Goal: Task Accomplishment & Management: Complete application form

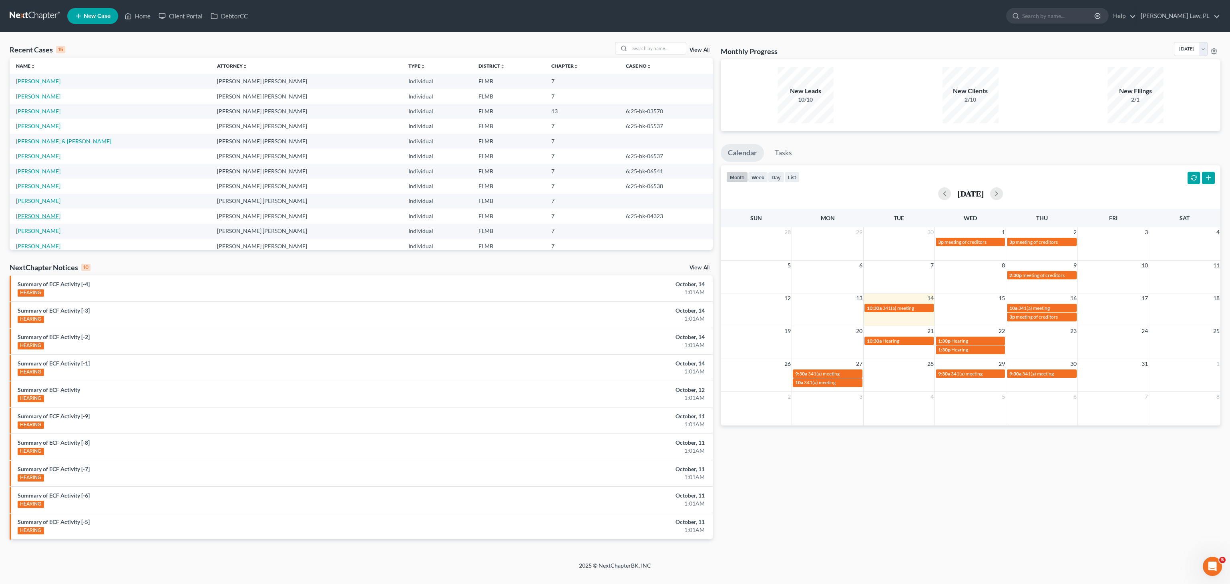
click at [48, 217] on link "[PERSON_NAME]" at bounding box center [38, 216] width 44 height 7
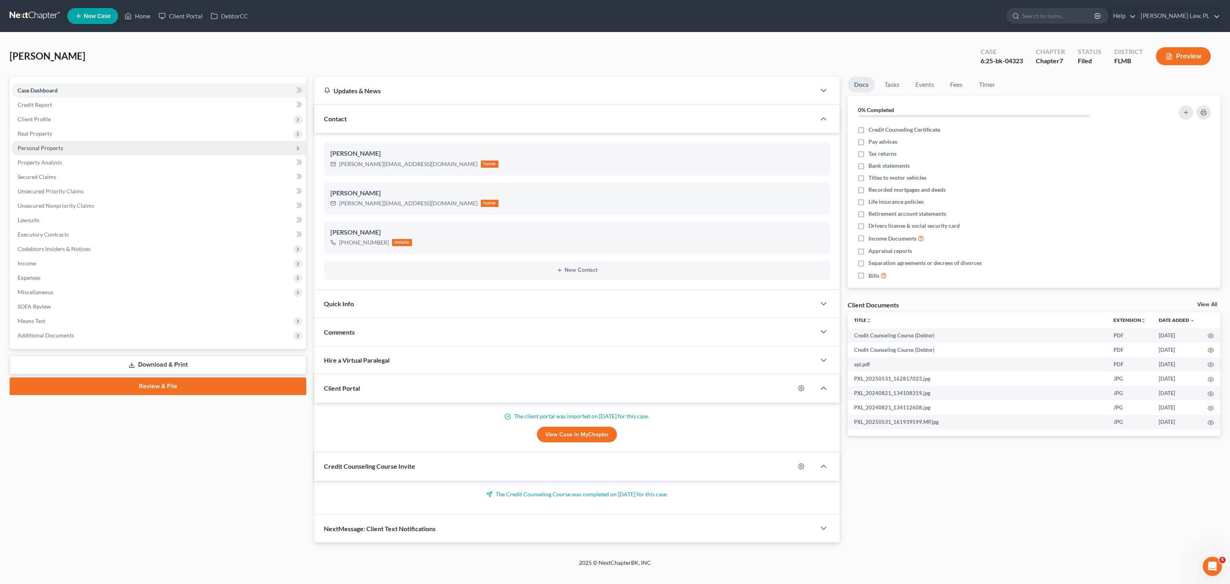
click at [46, 145] on span "Personal Property" at bounding box center [41, 148] width 46 height 7
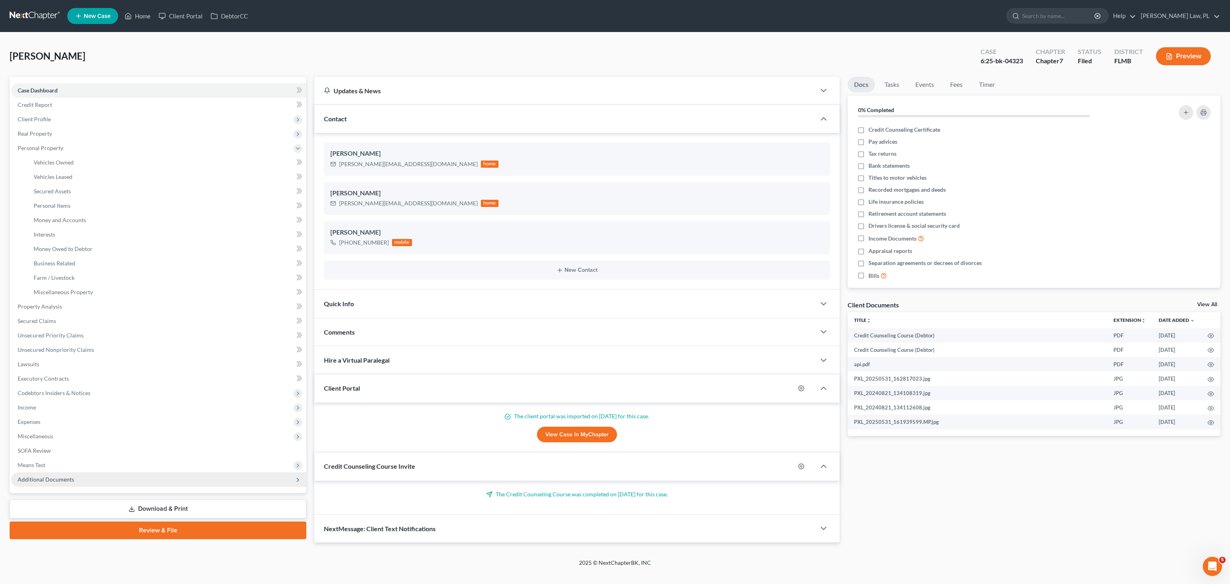
click at [49, 480] on span "Additional Documents" at bounding box center [46, 479] width 56 height 7
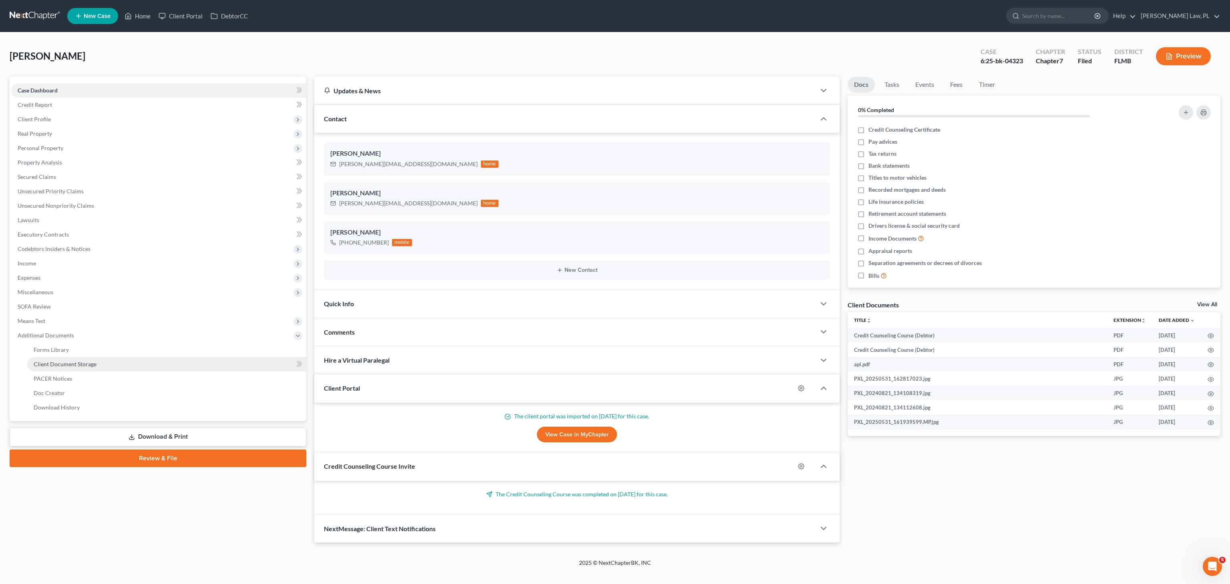
click at [66, 361] on span "Client Document Storage" at bounding box center [65, 364] width 63 height 7
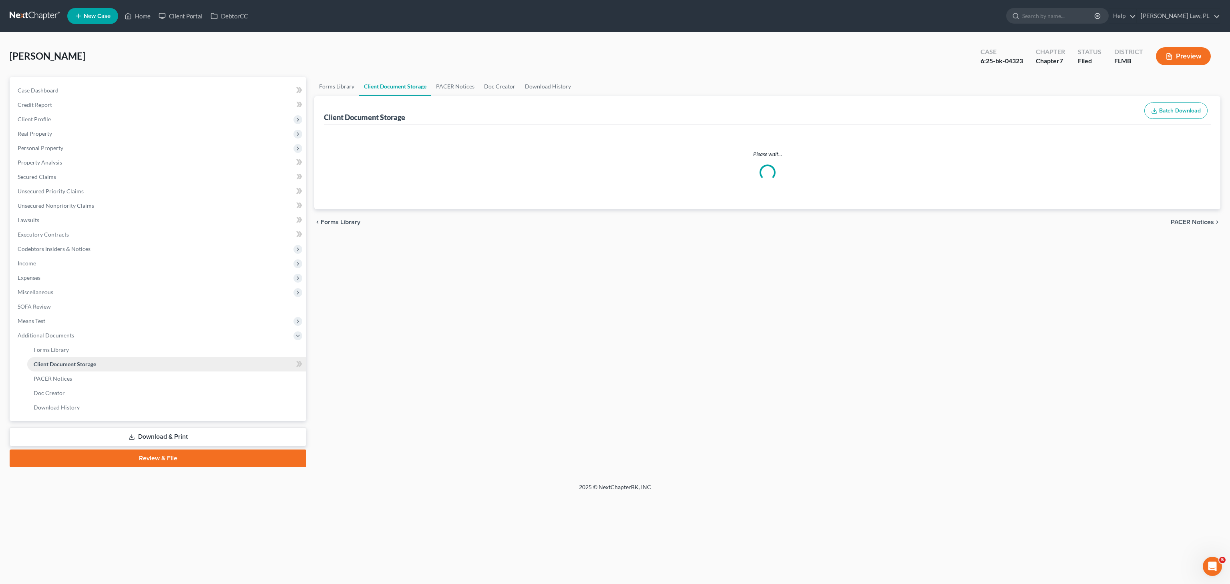
select select "9"
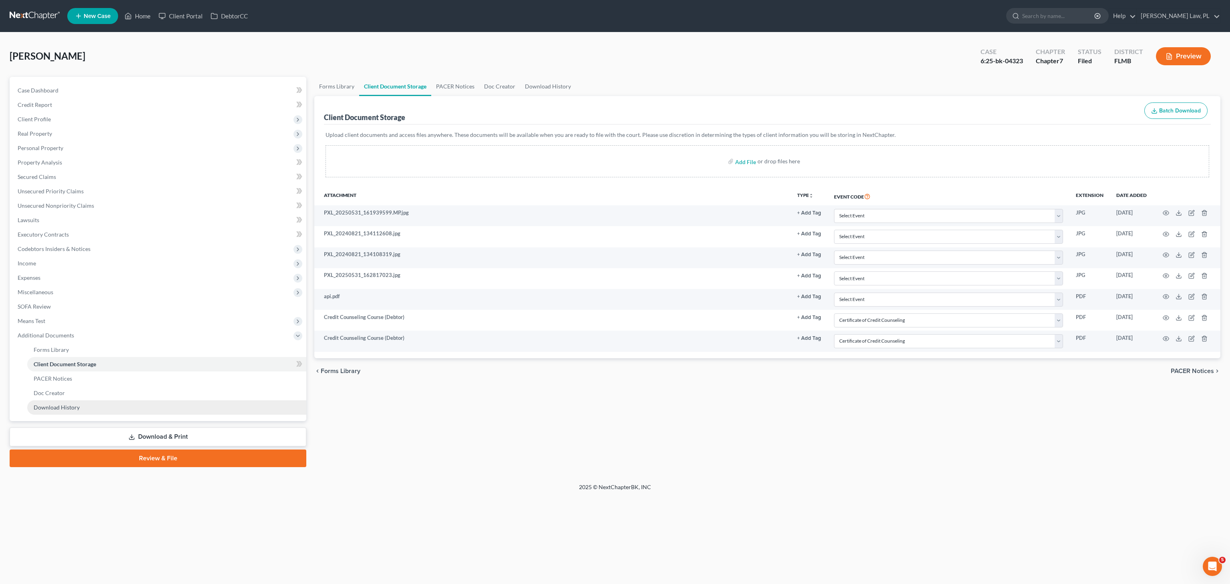
click at [64, 409] on span "Download History" at bounding box center [57, 407] width 46 height 7
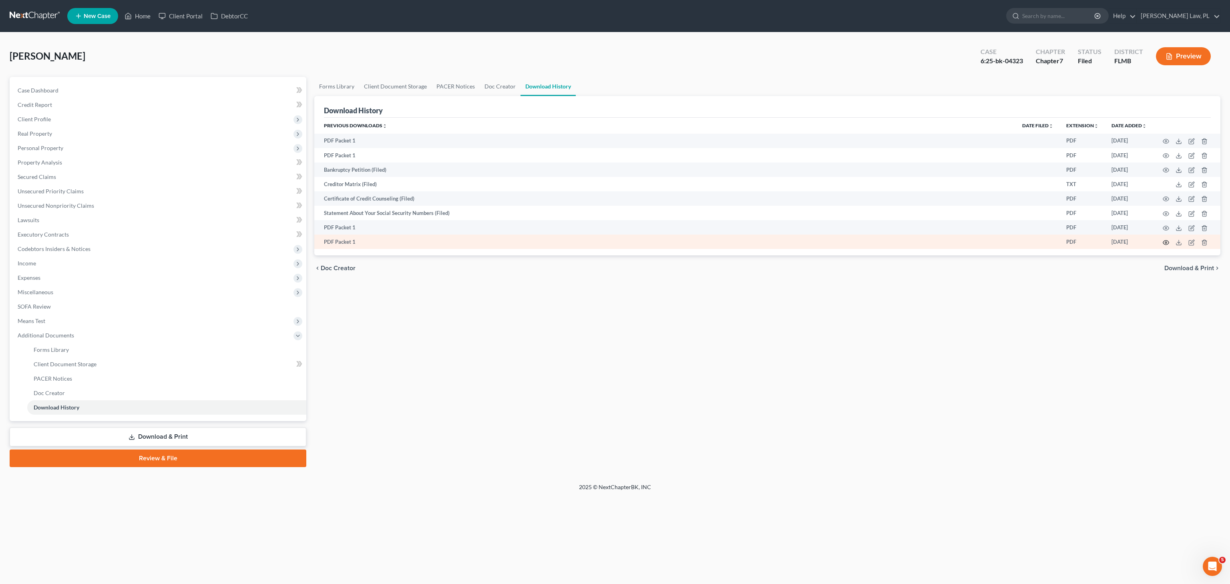
click at [1166, 243] on icon "button" at bounding box center [1165, 242] width 6 height 6
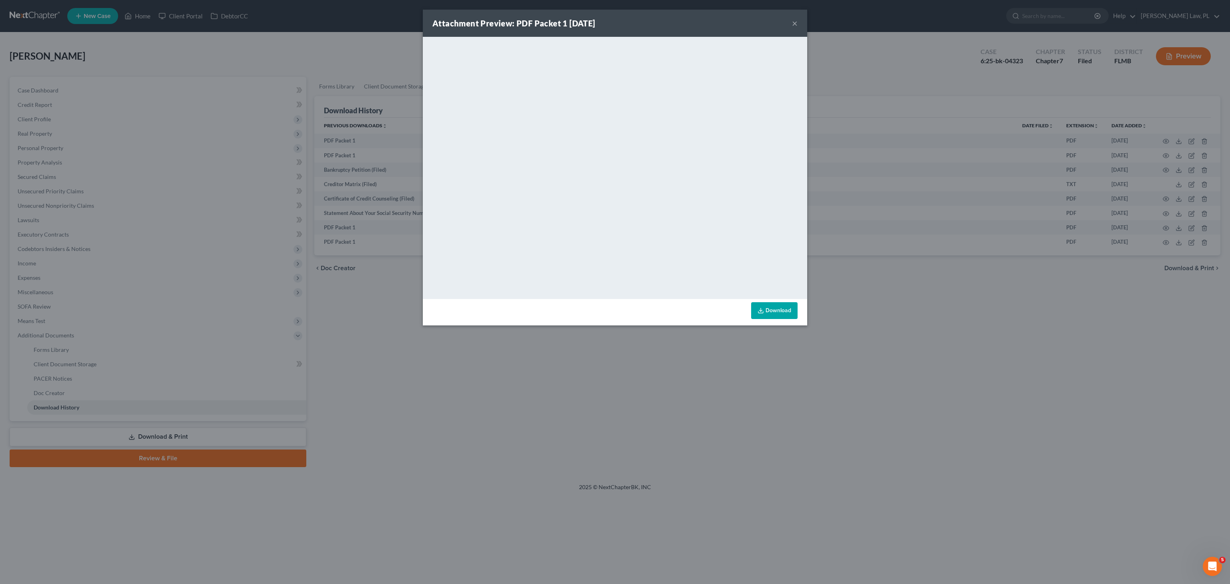
click at [770, 309] on link "Download" at bounding box center [774, 310] width 46 height 17
click at [792, 22] on button "×" at bounding box center [795, 23] width 6 height 10
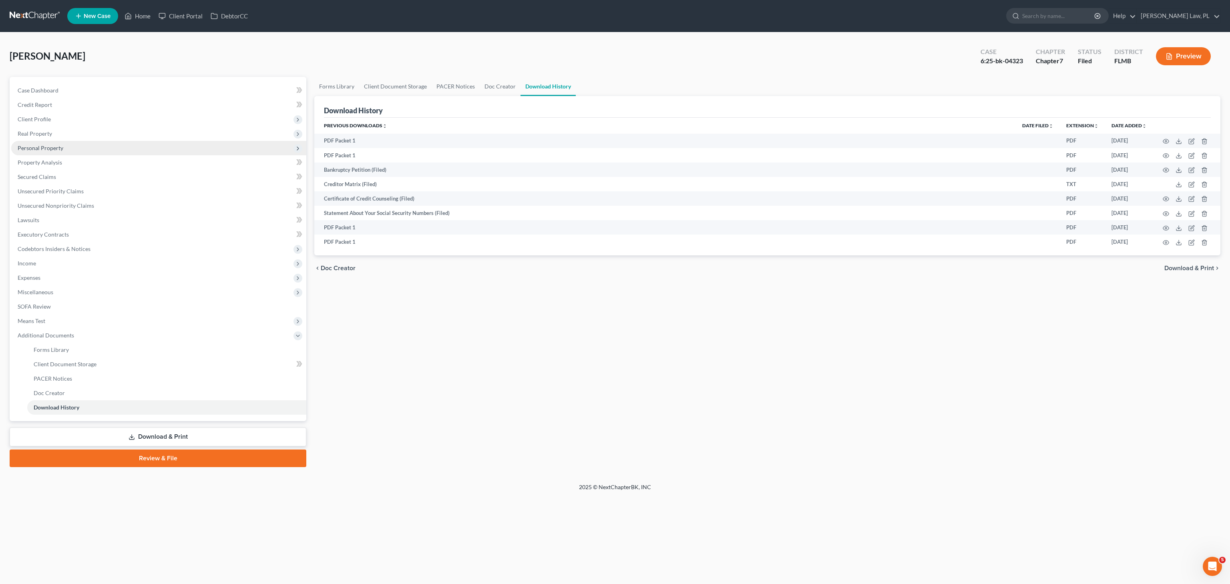
click at [48, 145] on span "Personal Property" at bounding box center [41, 148] width 46 height 7
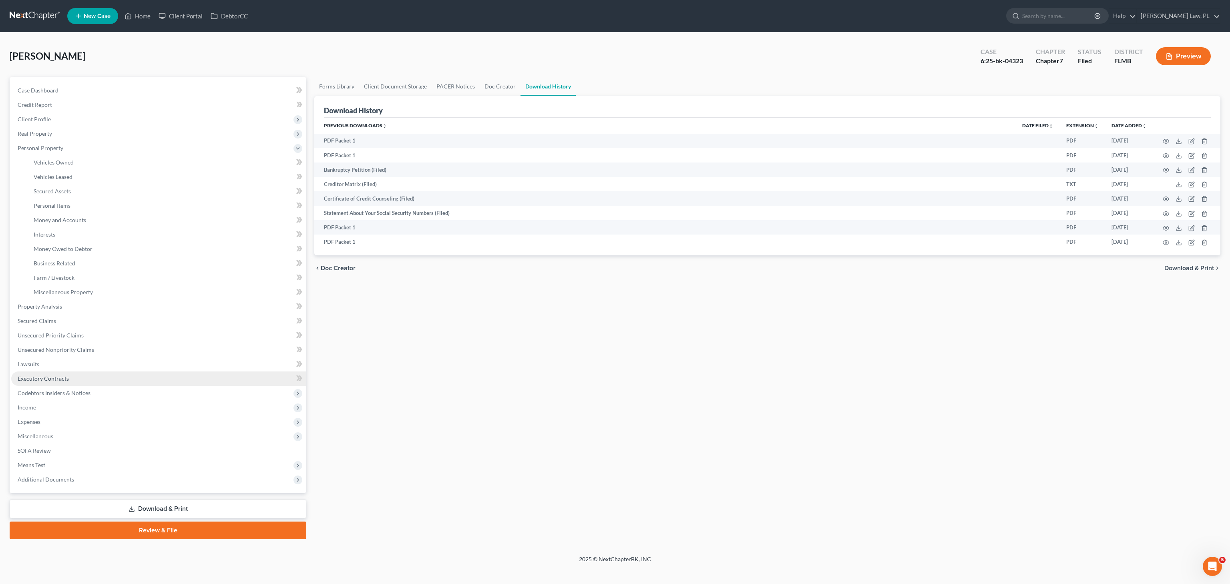
click at [48, 375] on span "Executory Contracts" at bounding box center [43, 378] width 51 height 7
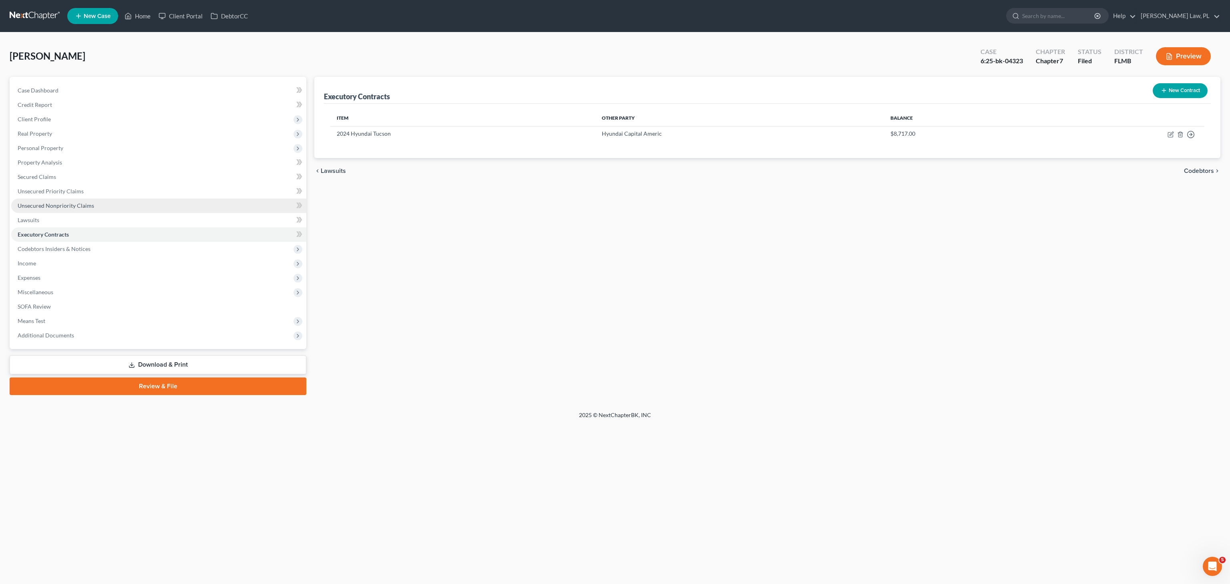
click at [62, 208] on span "Unsecured Nonpriority Claims" at bounding box center [56, 205] width 76 height 7
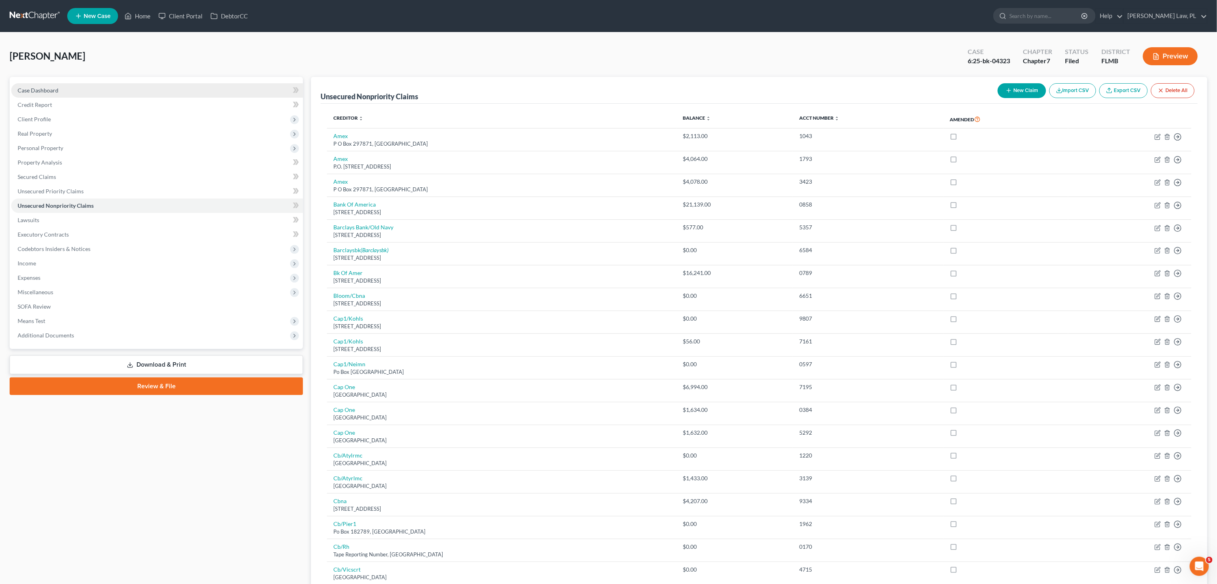
click at [58, 85] on link "Case Dashboard" at bounding box center [157, 90] width 292 height 14
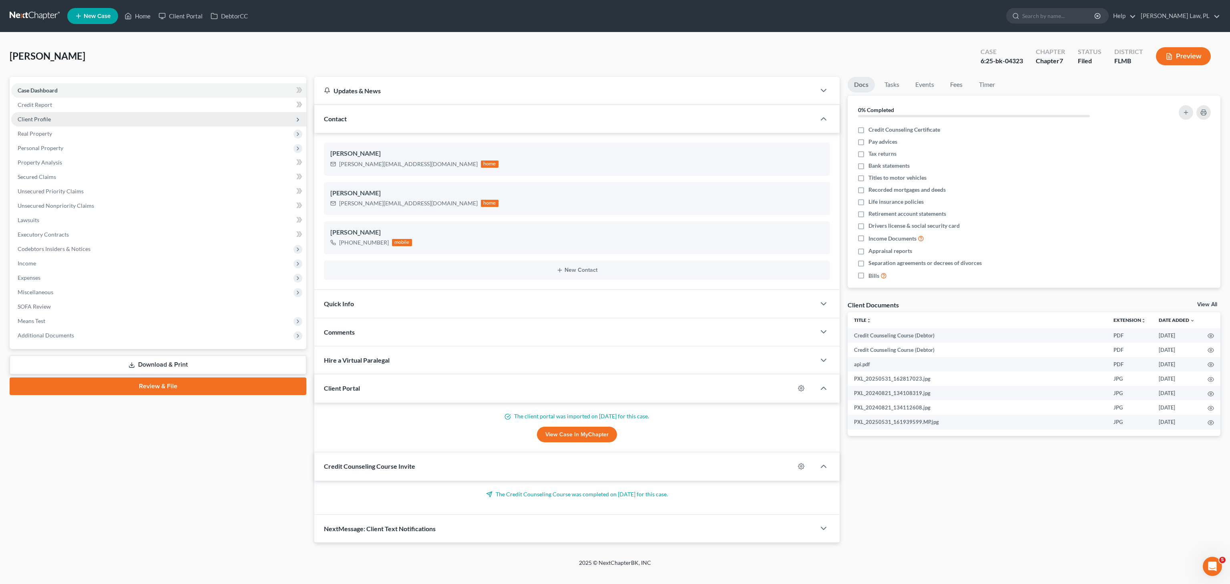
click at [52, 123] on span "Client Profile" at bounding box center [158, 119] width 295 height 14
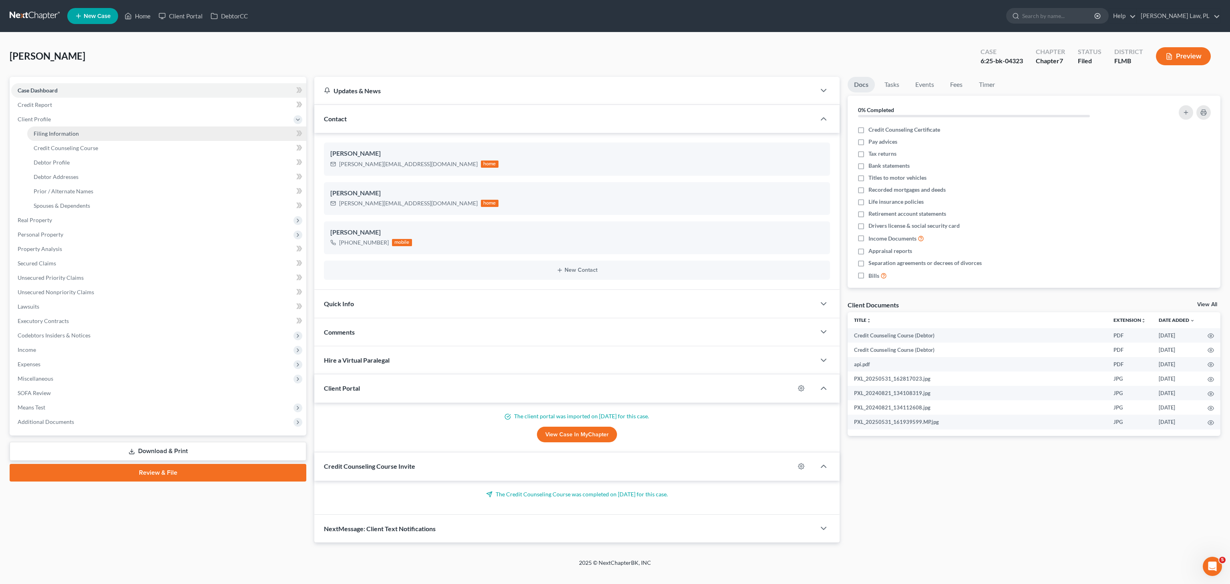
click at [78, 130] on link "Filing Information" at bounding box center [166, 133] width 279 height 14
select select "1"
select select "0"
select select "9"
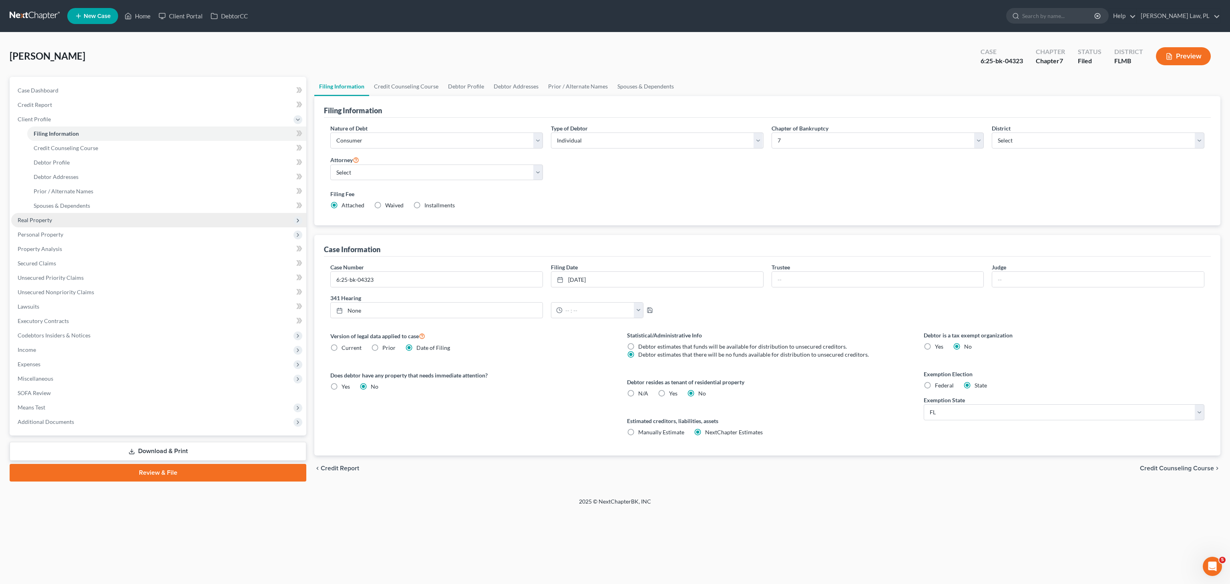
click at [49, 223] on span "Real Property" at bounding box center [158, 220] width 295 height 14
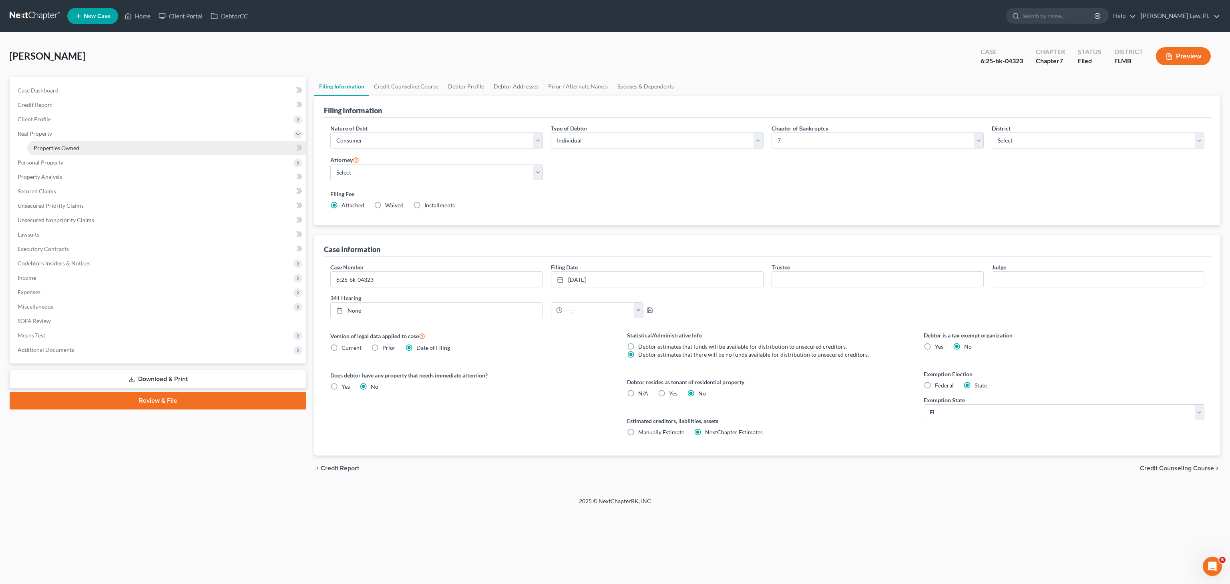
click at [62, 149] on span "Properties Owned" at bounding box center [57, 148] width 46 height 7
